Goal: Book appointment/travel/reservation

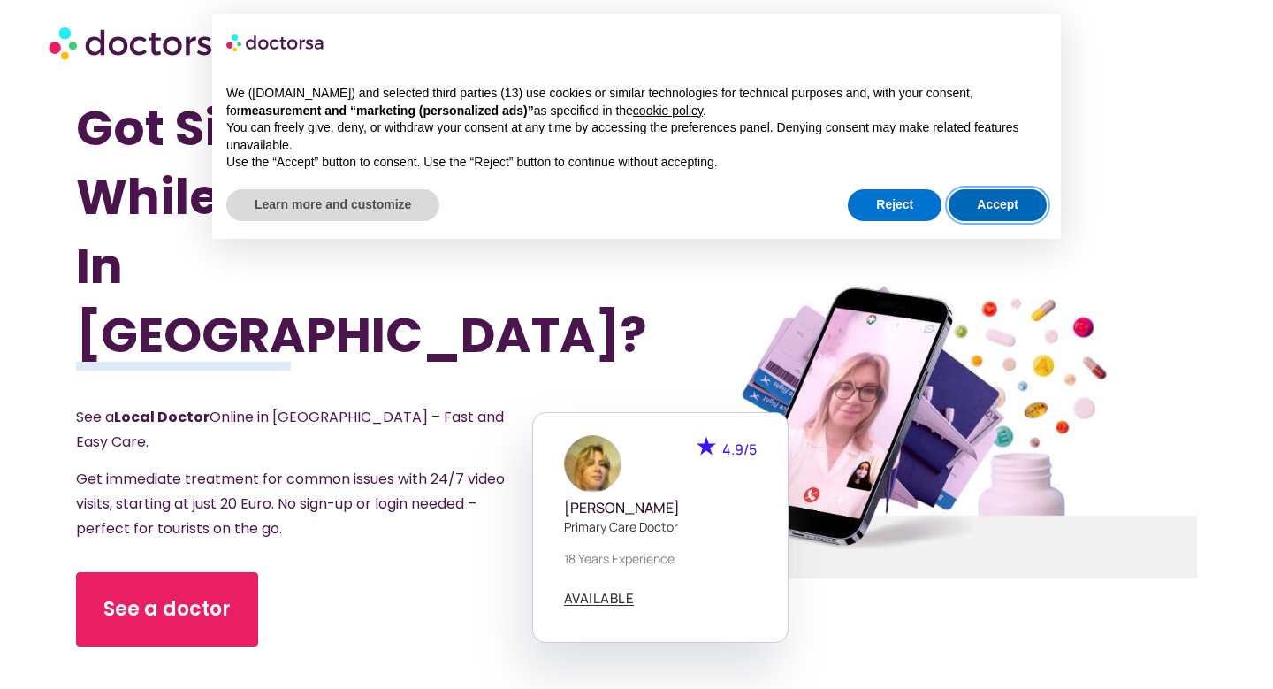
click at [1018, 202] on button "Accept" at bounding box center [997, 205] width 98 height 32
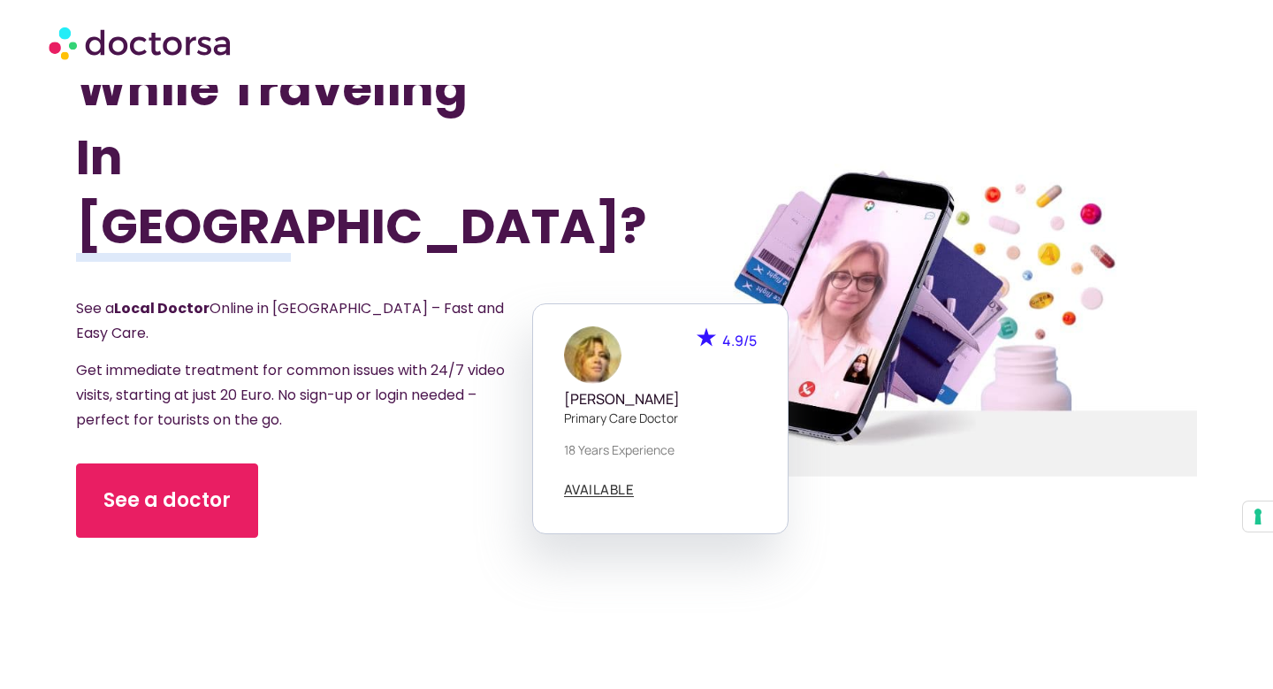
scroll to position [123, 0]
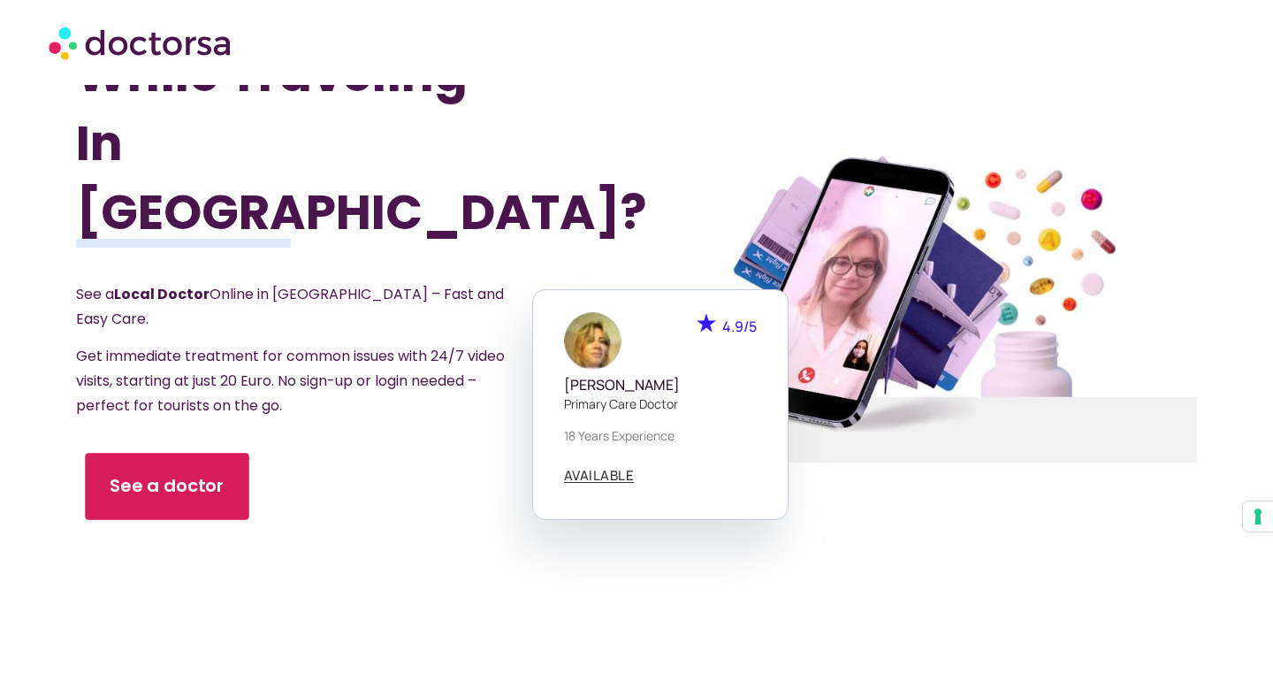
click at [197, 473] on span "See a doctor" at bounding box center [167, 486] width 115 height 26
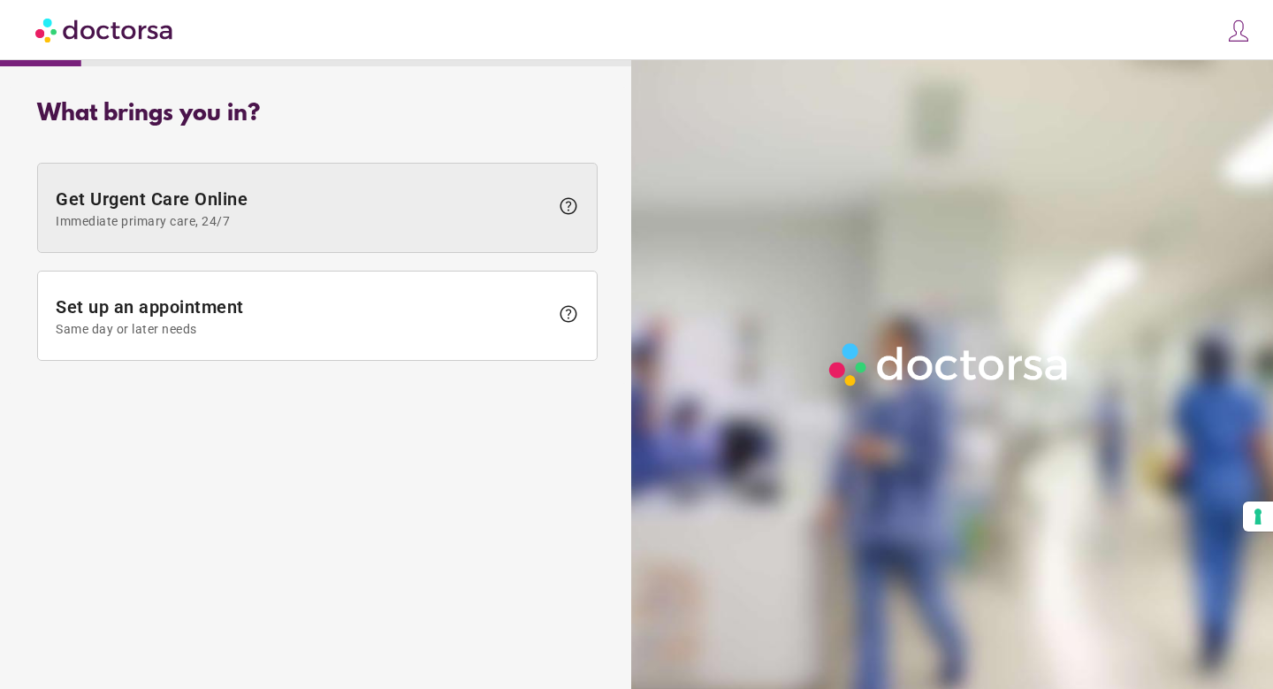
click at [252, 210] on span "Get Urgent Care Online Immediate primary care, 24/7" at bounding box center [302, 208] width 493 height 40
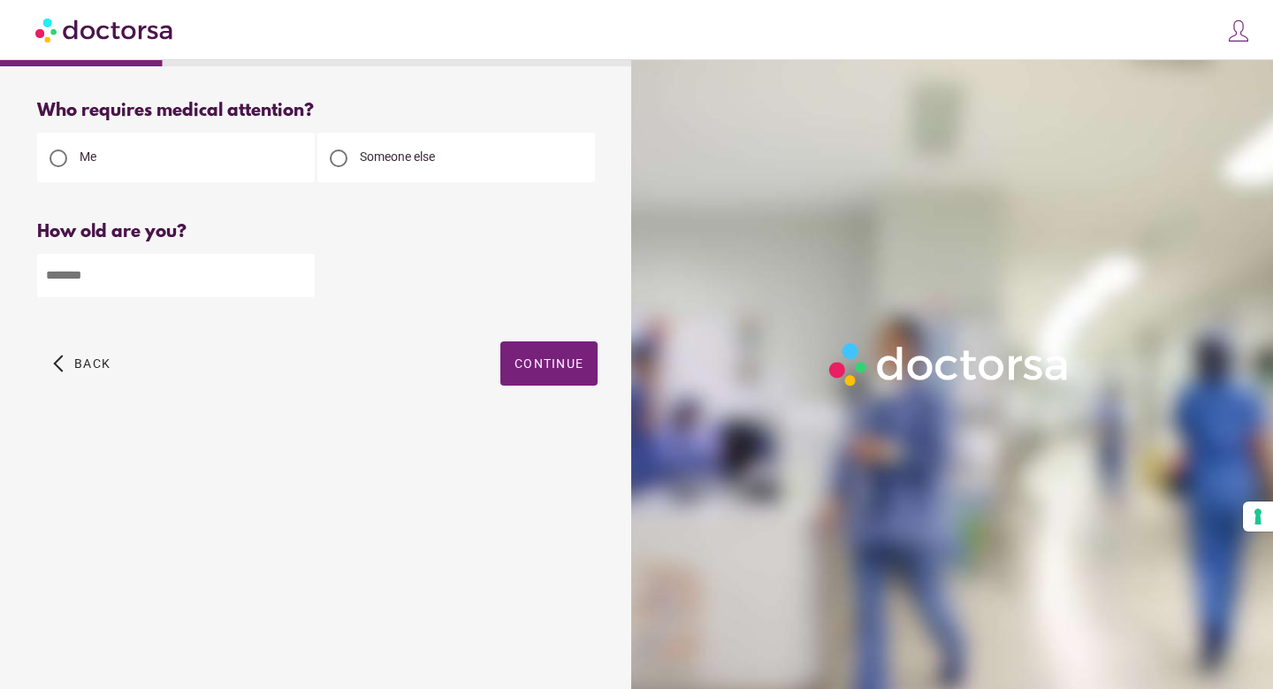
click at [390, 154] on span "Someone else" at bounding box center [397, 156] width 75 height 14
click at [189, 270] on input "number" at bounding box center [176, 275] width 278 height 43
click at [299, 269] on input "*" at bounding box center [176, 275] width 278 height 43
type input "*"
click at [300, 282] on input "*" at bounding box center [176, 275] width 278 height 43
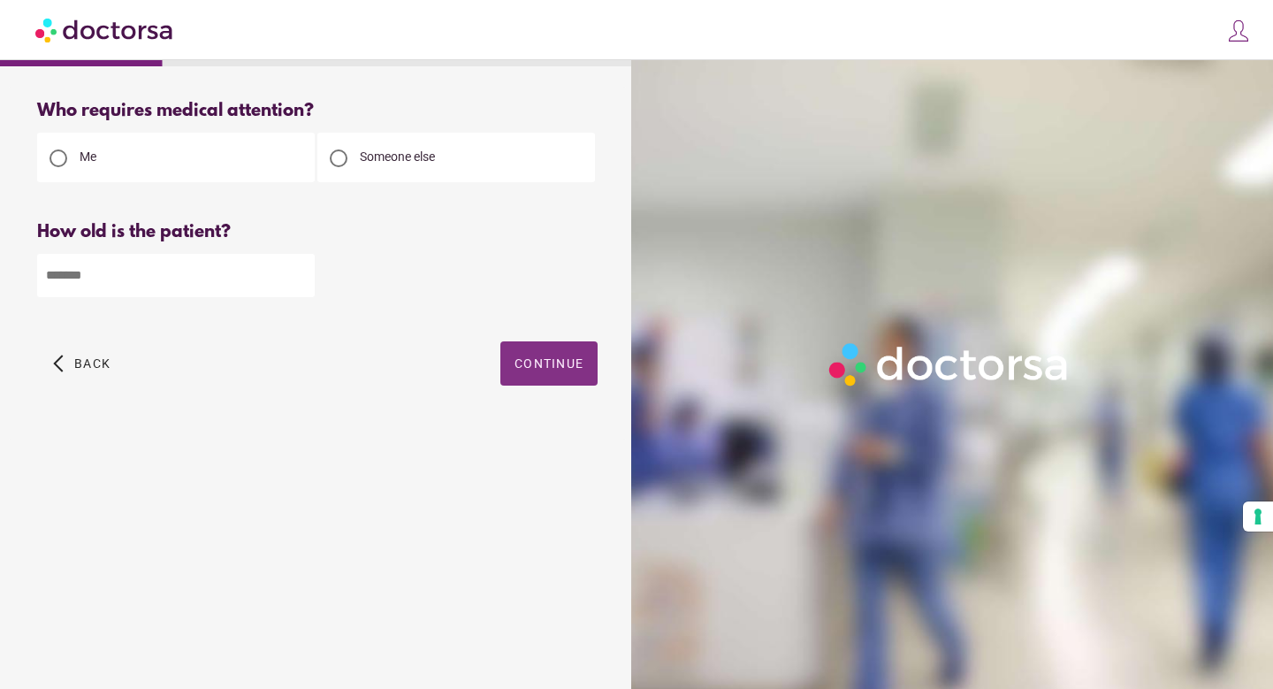
click at [577, 377] on span "button" at bounding box center [548, 363] width 97 height 44
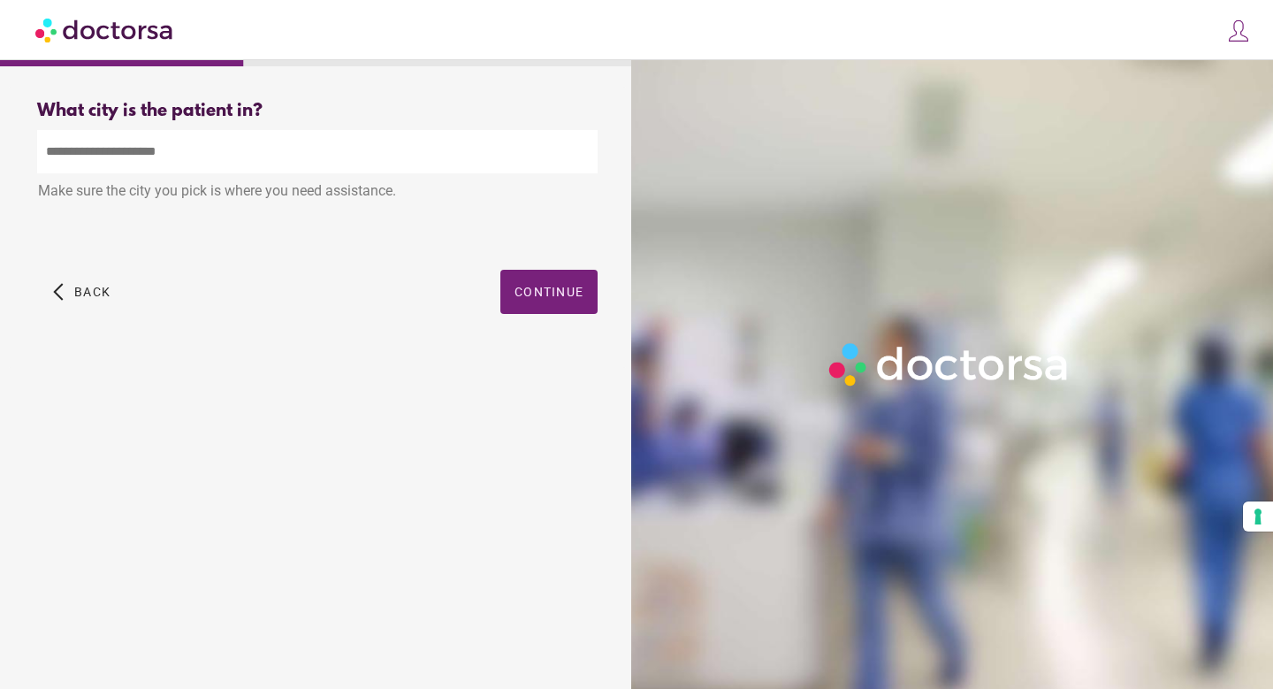
click at [141, 154] on input "text" at bounding box center [317, 151] width 560 height 43
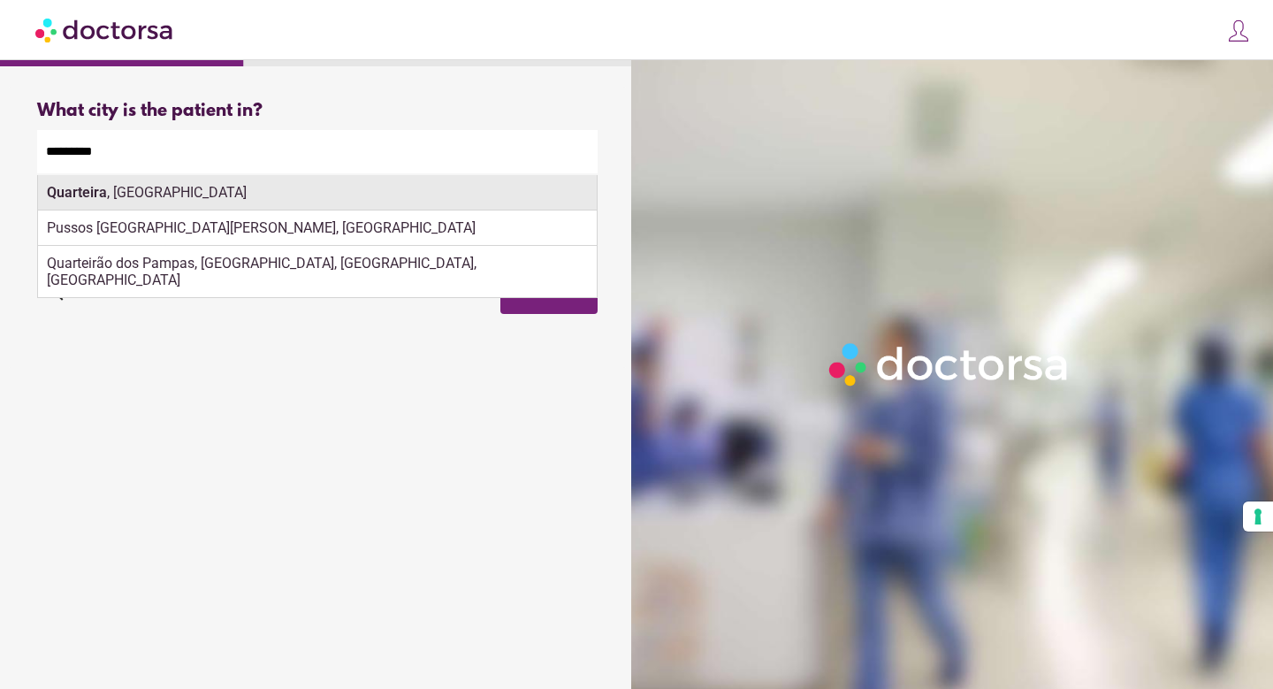
click at [214, 204] on div "Quarteira , Portugal" at bounding box center [317, 192] width 559 height 35
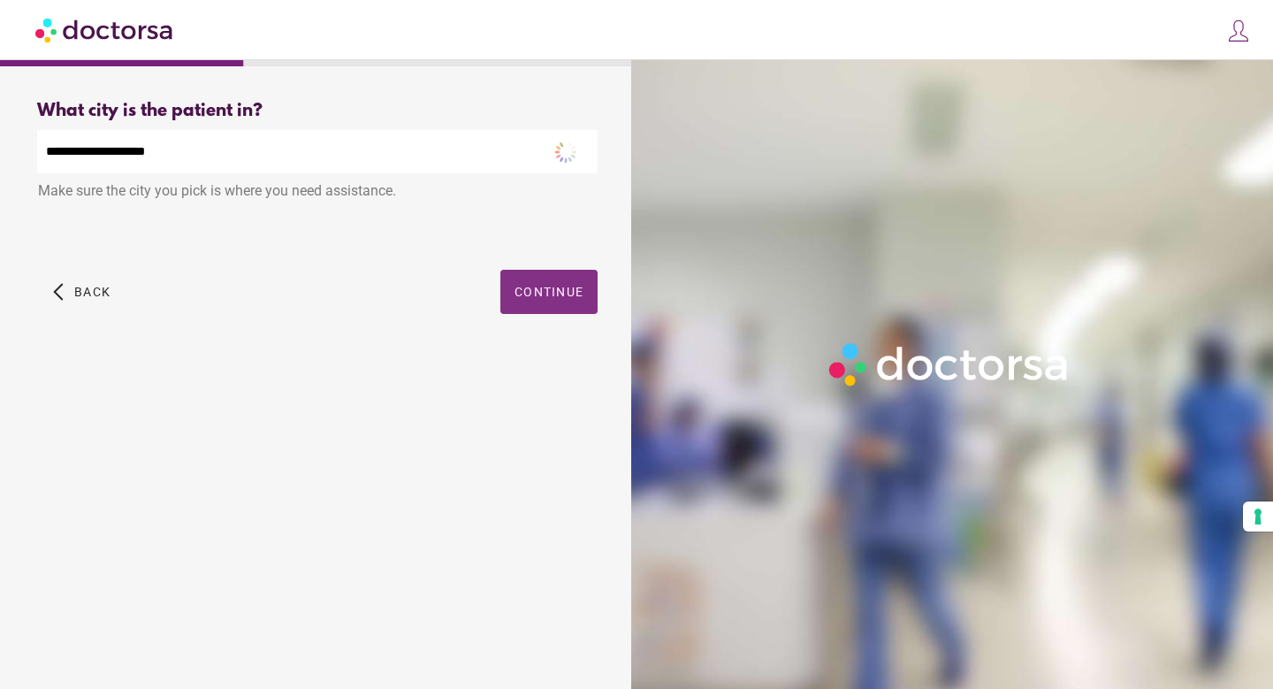
click at [546, 293] on span "Continue" at bounding box center [548, 292] width 69 height 14
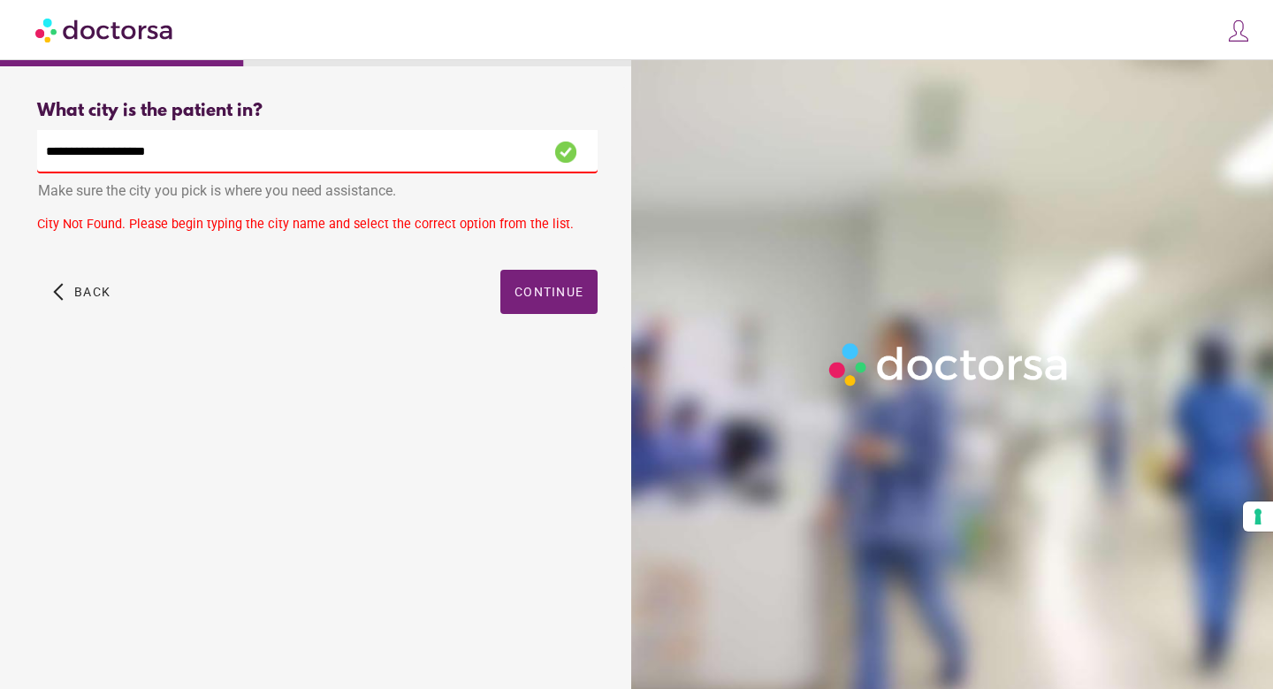
click at [254, 159] on input "**********" at bounding box center [317, 151] width 560 height 43
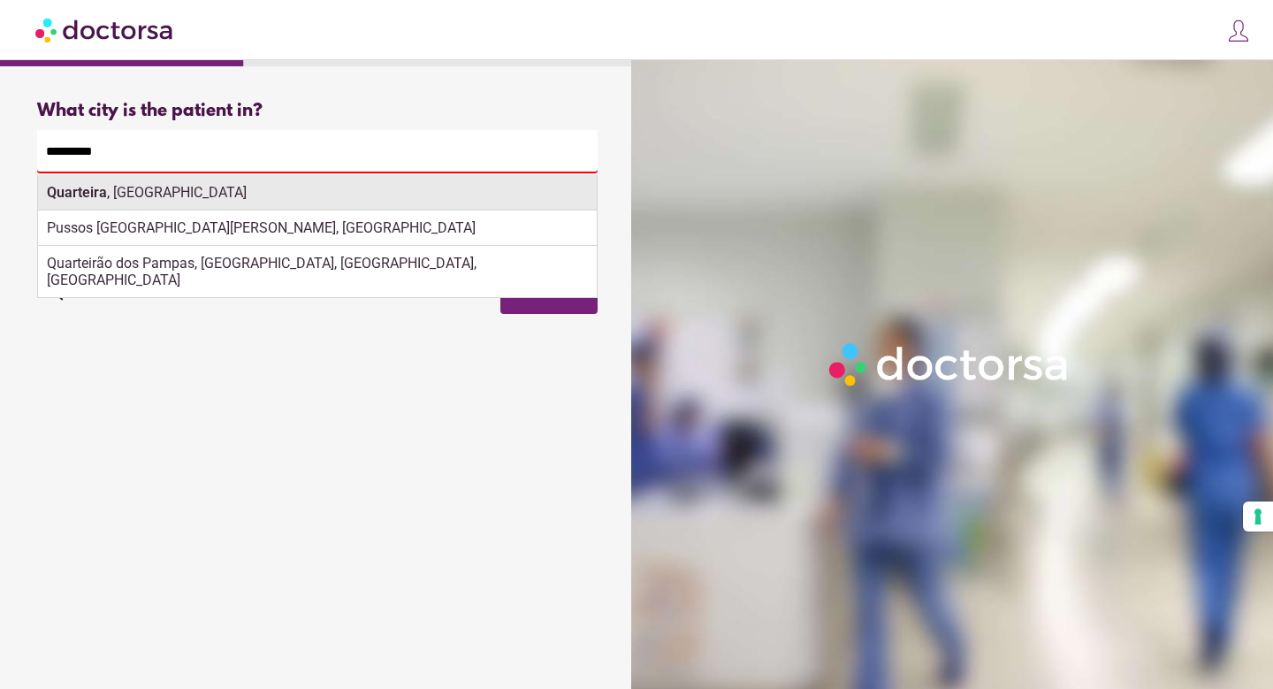
click at [225, 190] on div "Quarteira , Portugal" at bounding box center [317, 192] width 559 height 35
type input "**********"
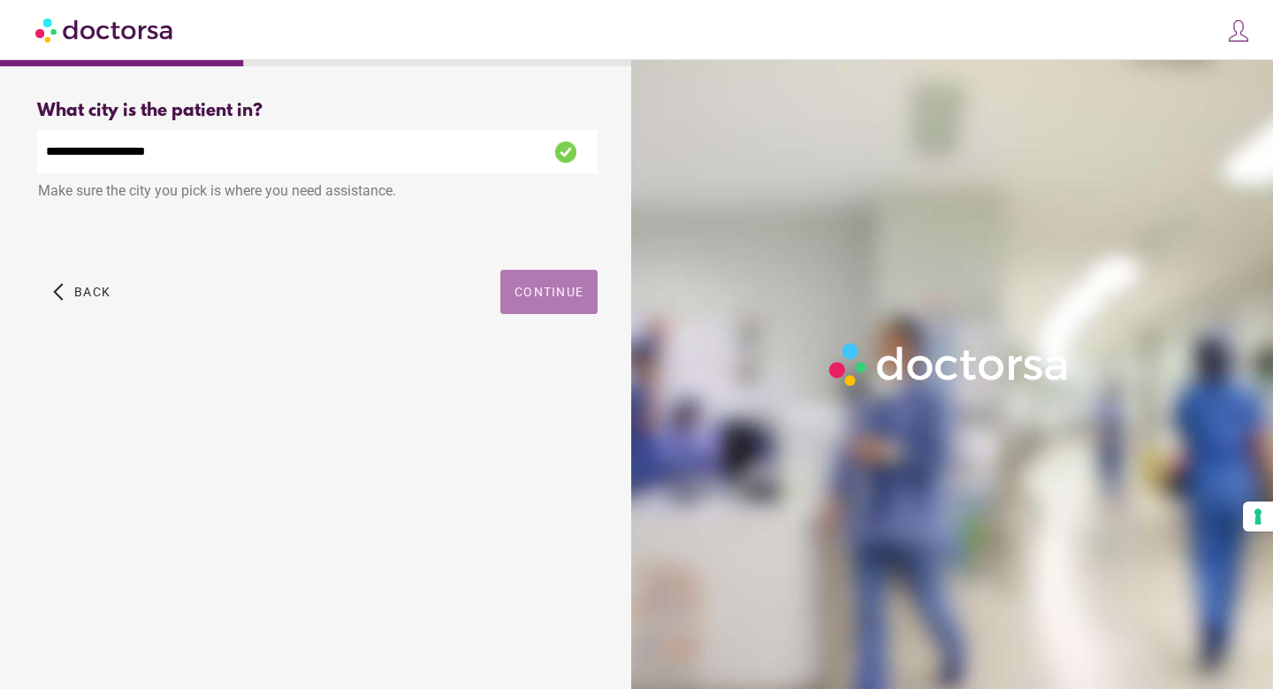
click at [551, 302] on span "button" at bounding box center [548, 292] width 97 height 44
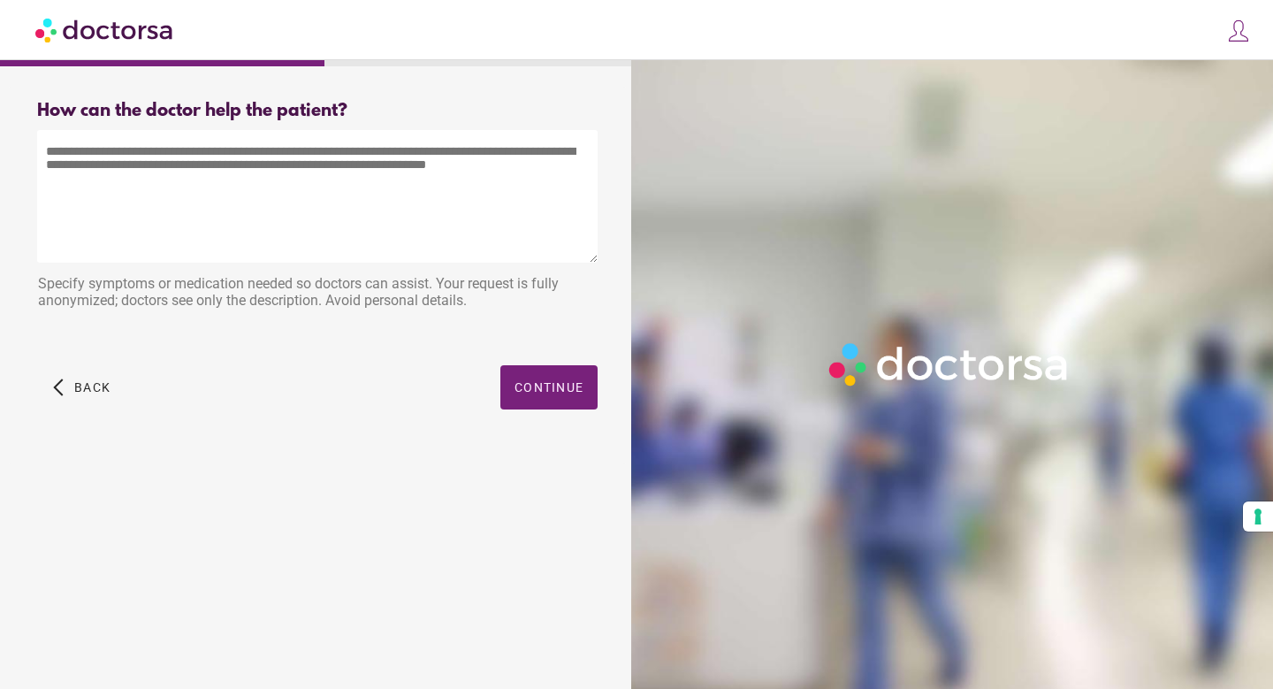
click at [226, 220] on textarea at bounding box center [317, 196] width 560 height 133
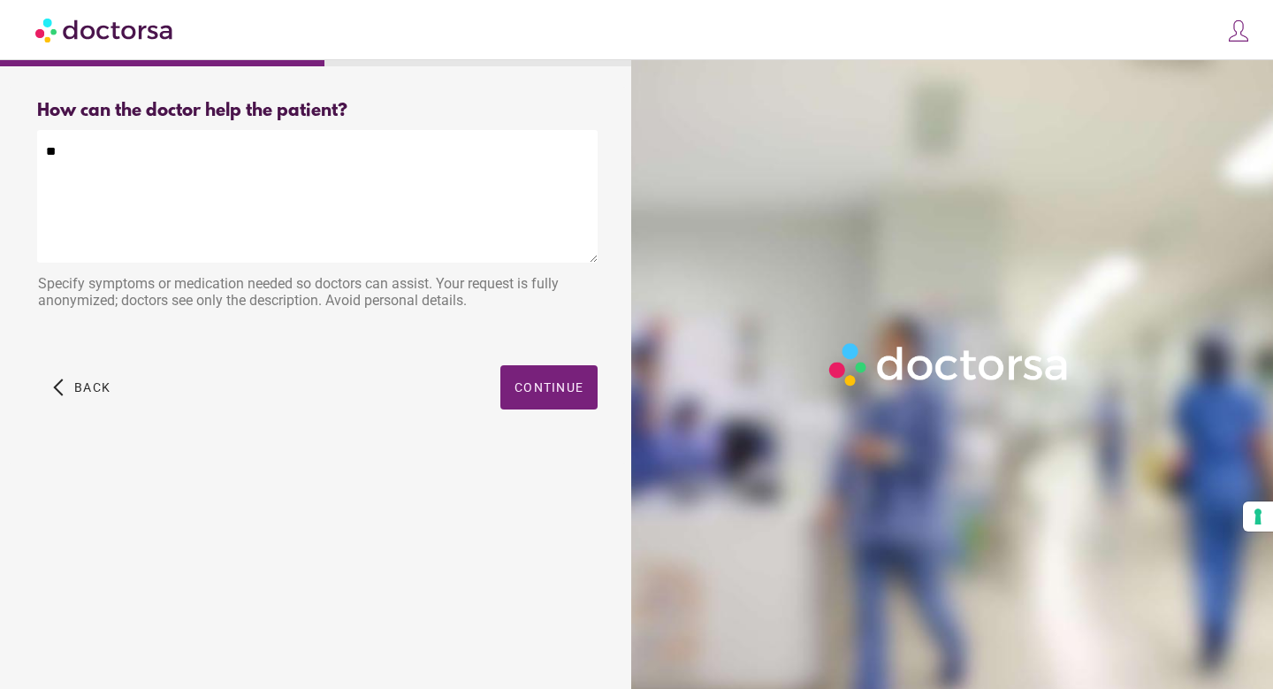
type textarea "*"
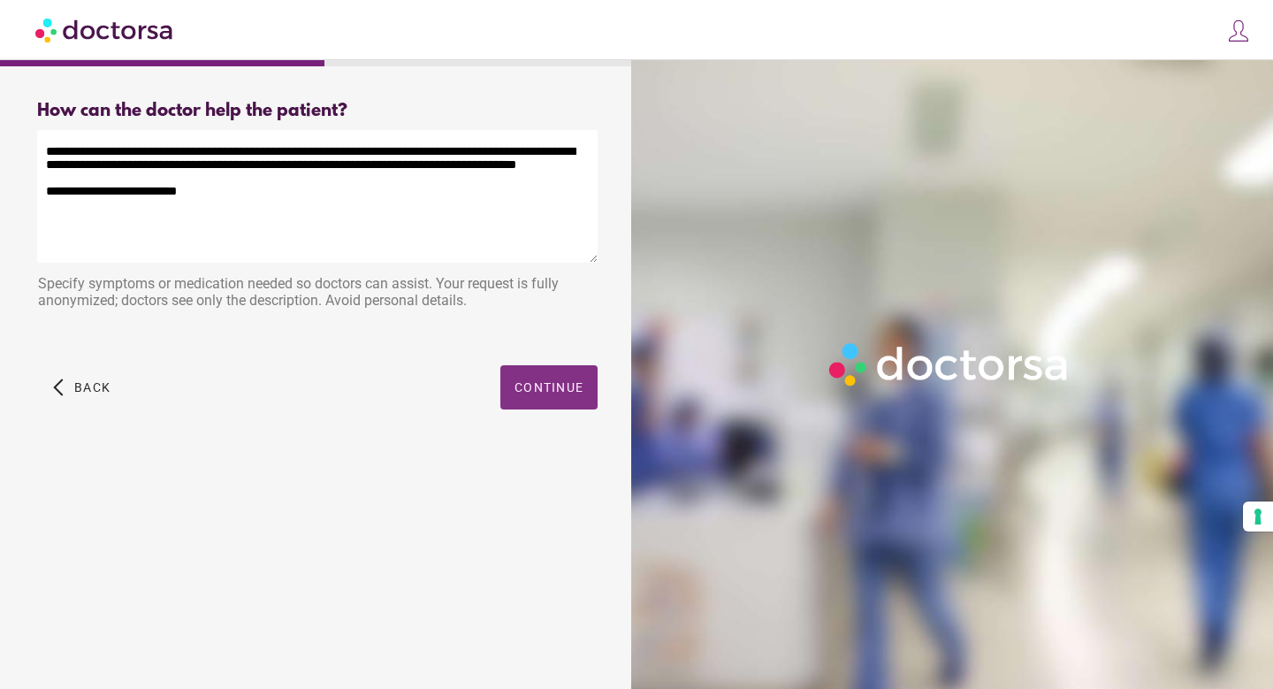
type textarea "**********"
click at [550, 380] on span "Continue" at bounding box center [548, 387] width 69 height 14
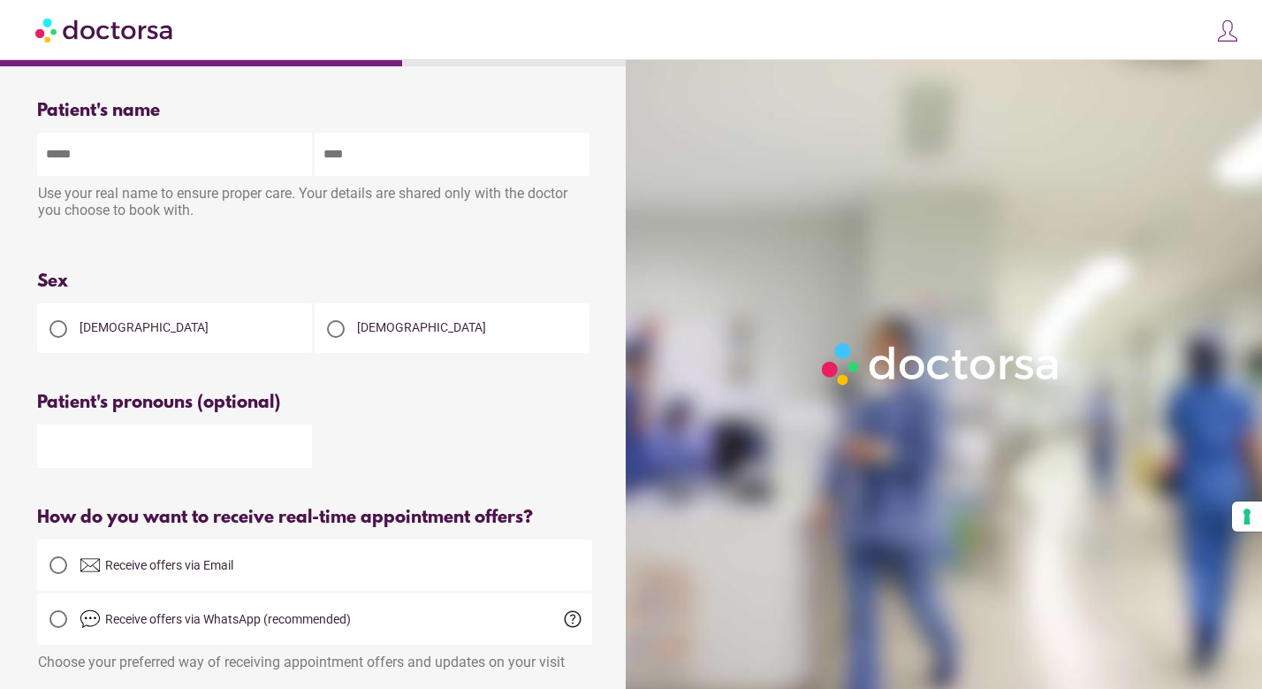
click at [179, 158] on input "text" at bounding box center [174, 154] width 275 height 43
type input "*******"
click at [482, 155] on input "text" at bounding box center [452, 154] width 275 height 43
type input "*******"
click at [395, 347] on div "[DEMOGRAPHIC_DATA]" at bounding box center [452, 328] width 275 height 50
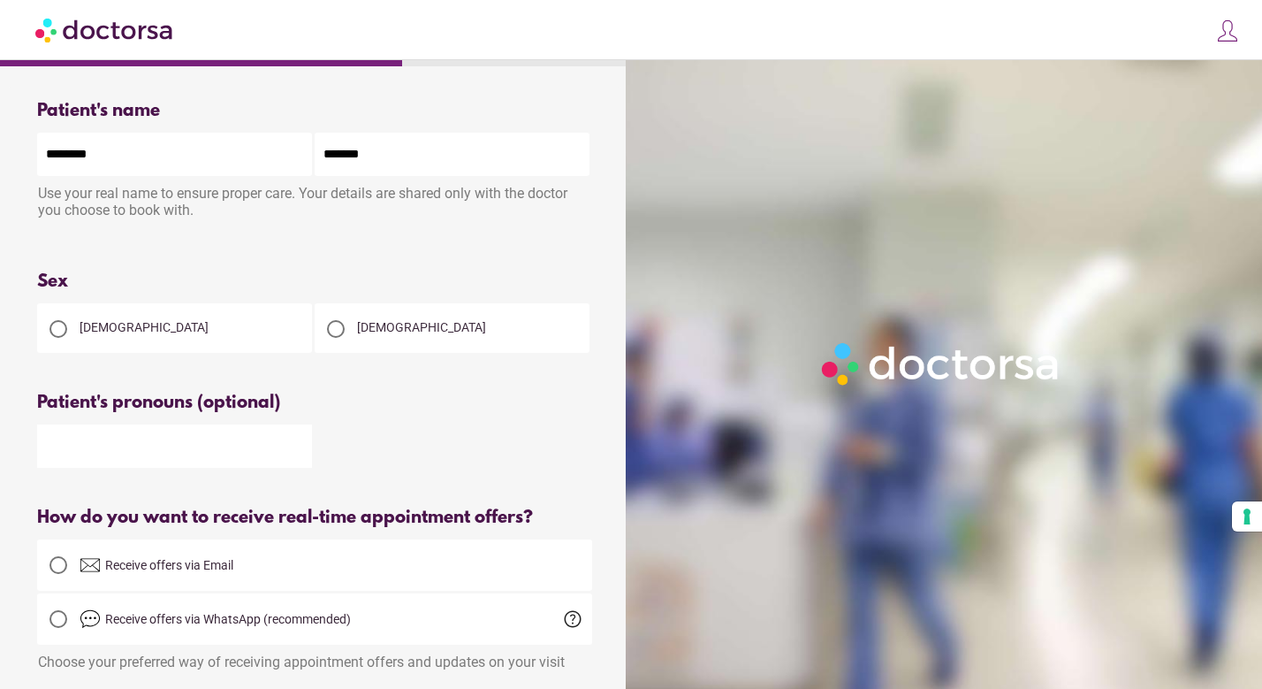
click at [392, 346] on div "[DEMOGRAPHIC_DATA]" at bounding box center [452, 328] width 275 height 50
click at [383, 339] on div "[DEMOGRAPHIC_DATA]" at bounding box center [452, 328] width 275 height 50
click at [373, 329] on span "[DEMOGRAPHIC_DATA]" at bounding box center [421, 327] width 129 height 14
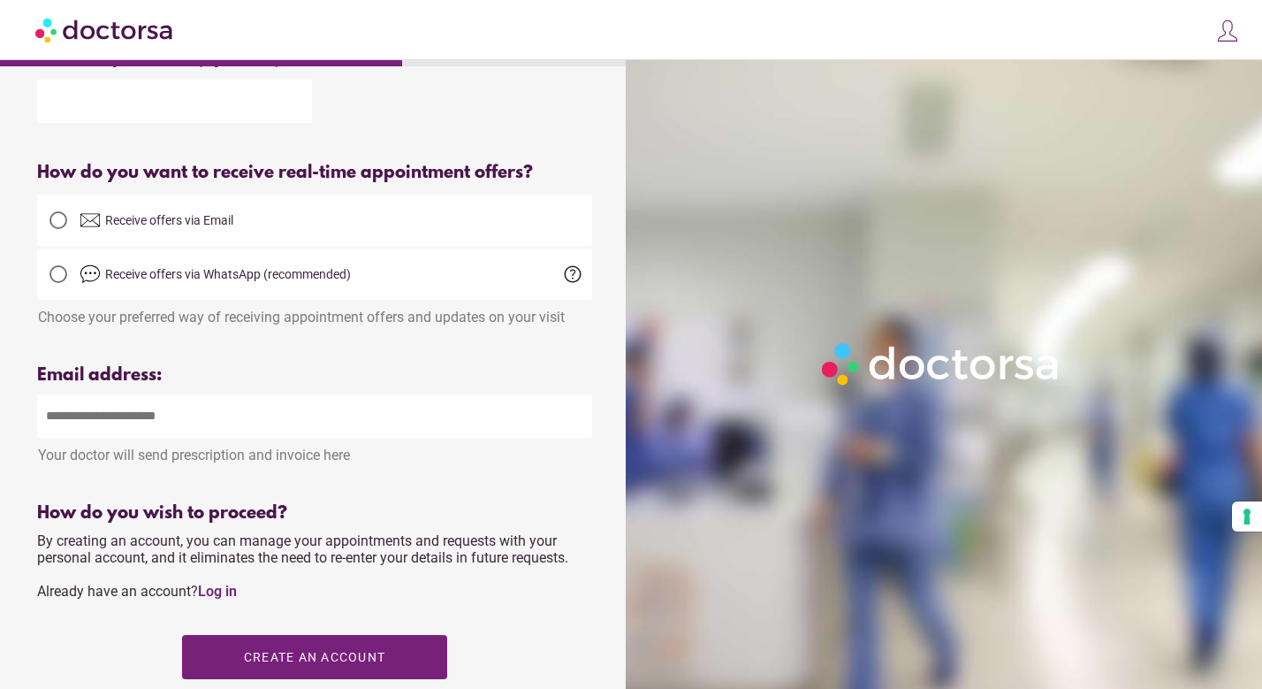
scroll to position [393, 0]
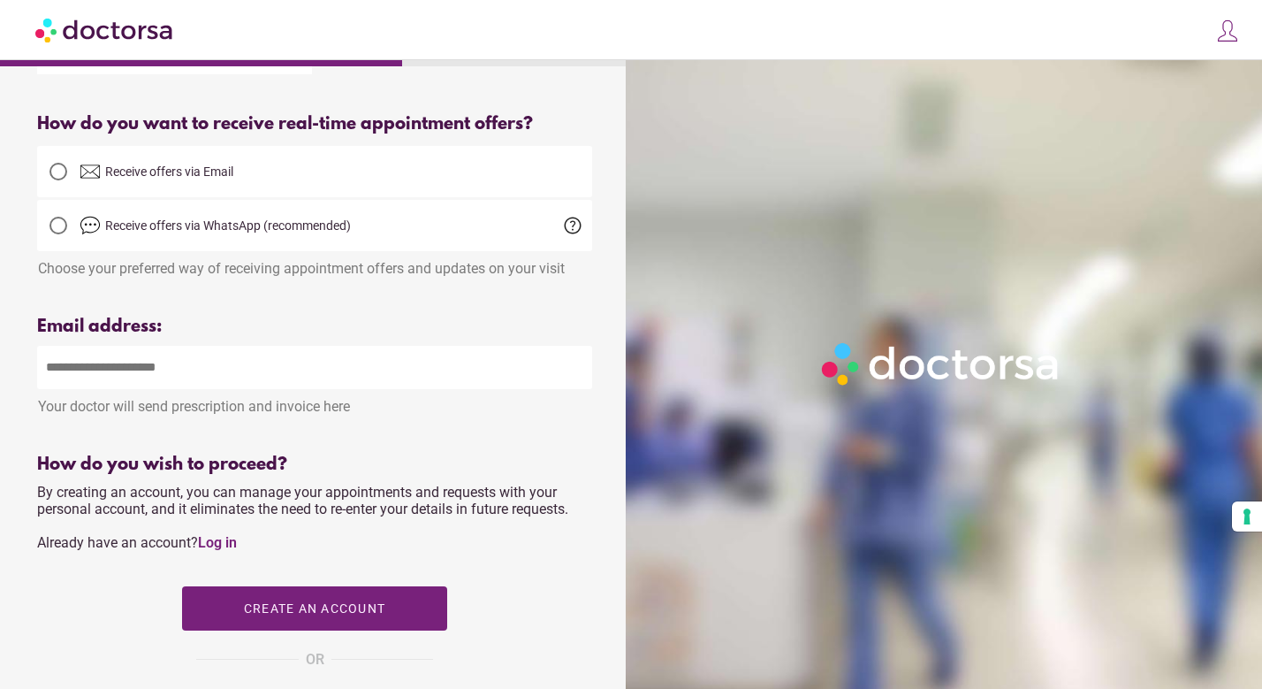
click at [225, 377] on input "email" at bounding box center [314, 367] width 555 height 43
type input "**********"
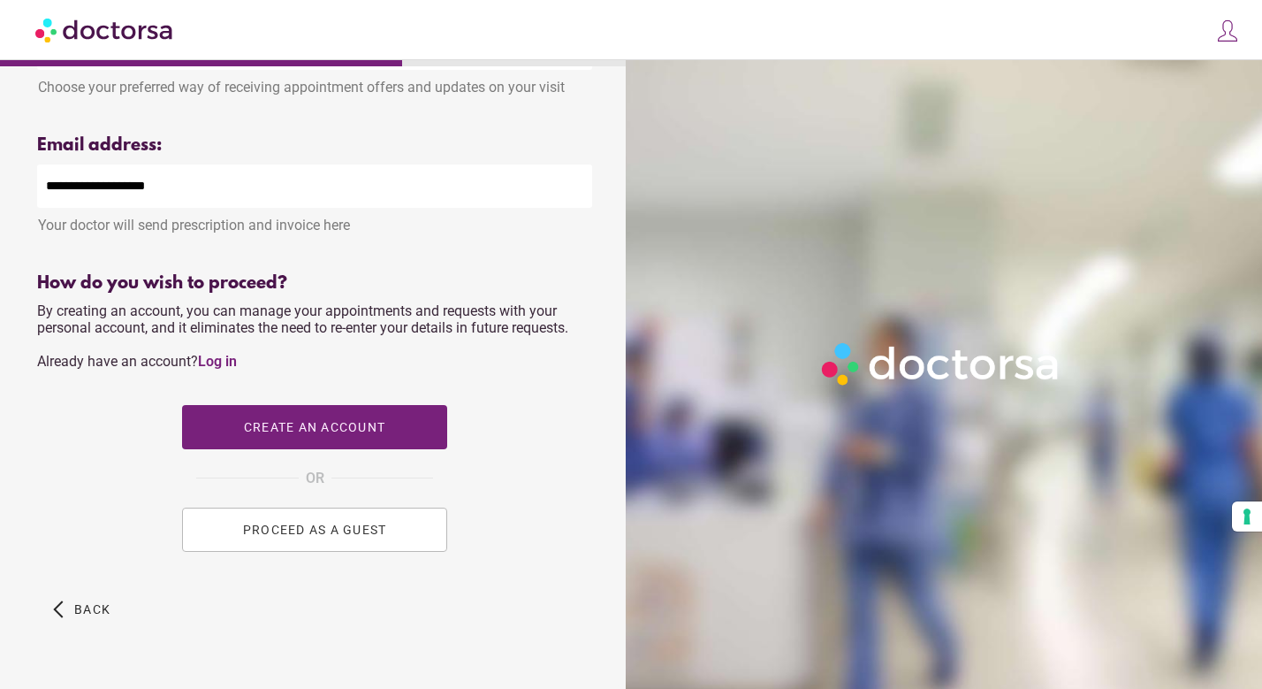
scroll to position [577, 0]
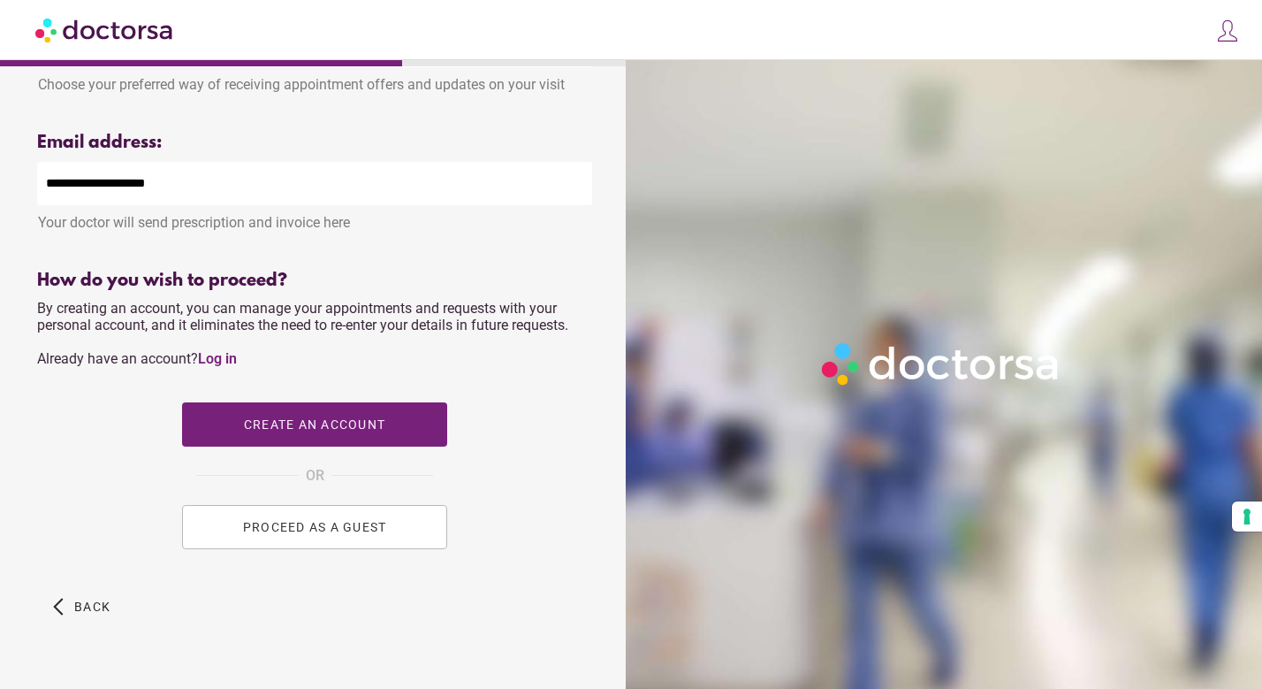
click at [325, 540] on button "PROCEED AS A GUEST" at bounding box center [314, 527] width 265 height 44
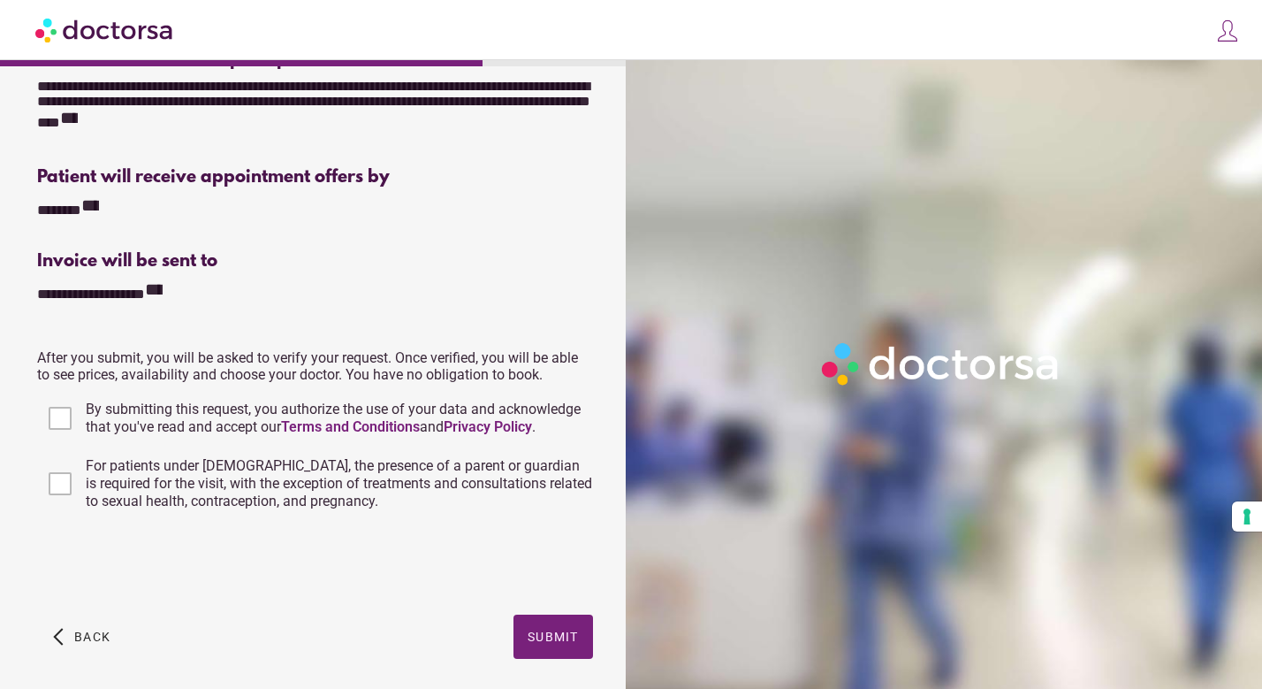
scroll to position [427, 0]
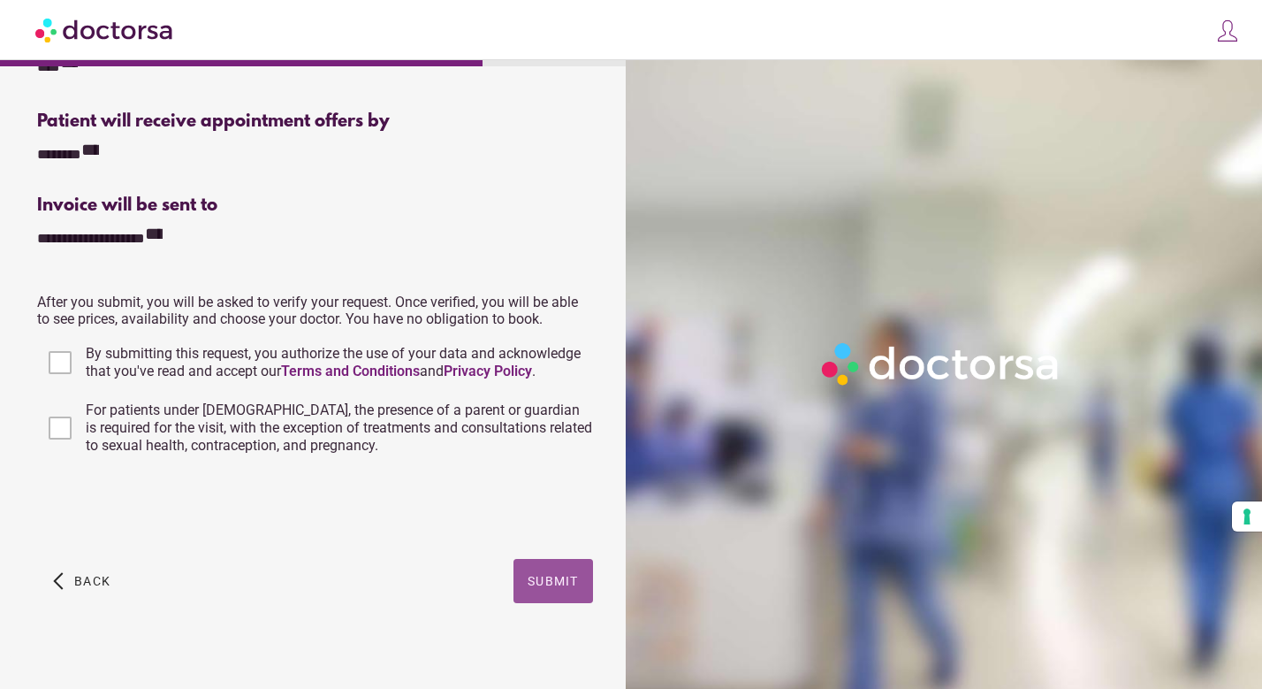
click at [544, 579] on span "button" at bounding box center [554, 581] width 80 height 44
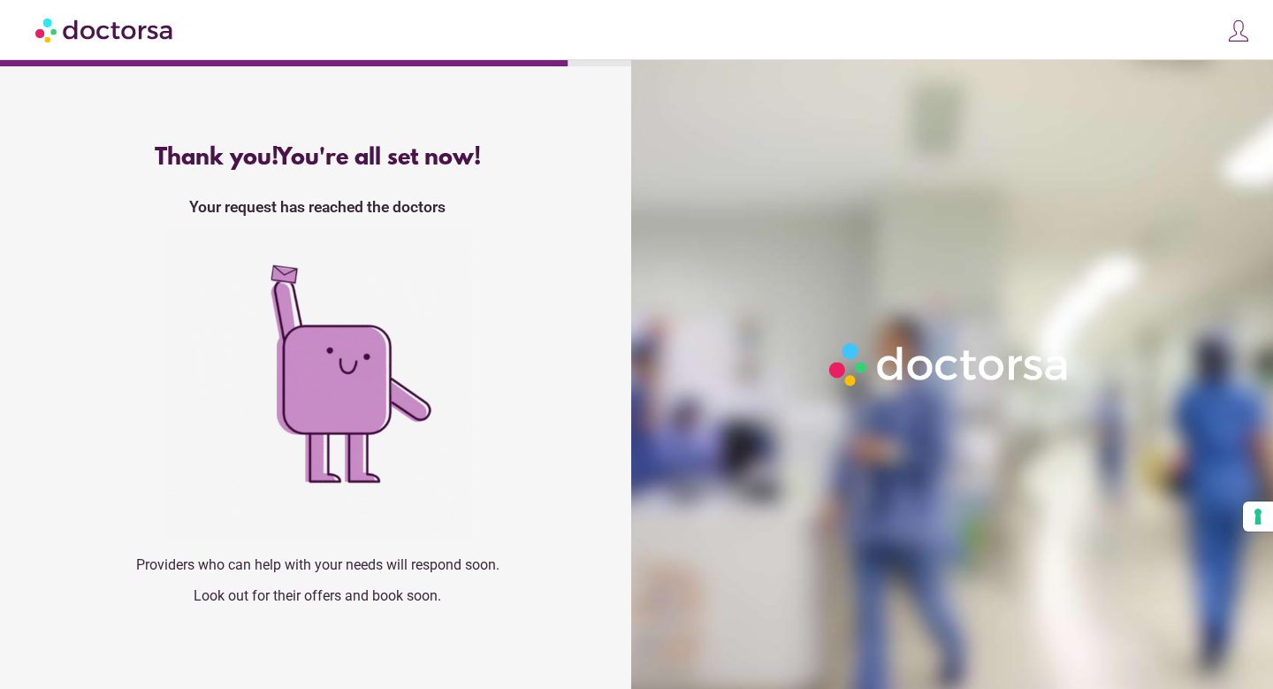
click at [476, 297] on div at bounding box center [317, 385] width 560 height 313
